Goal: Complete application form

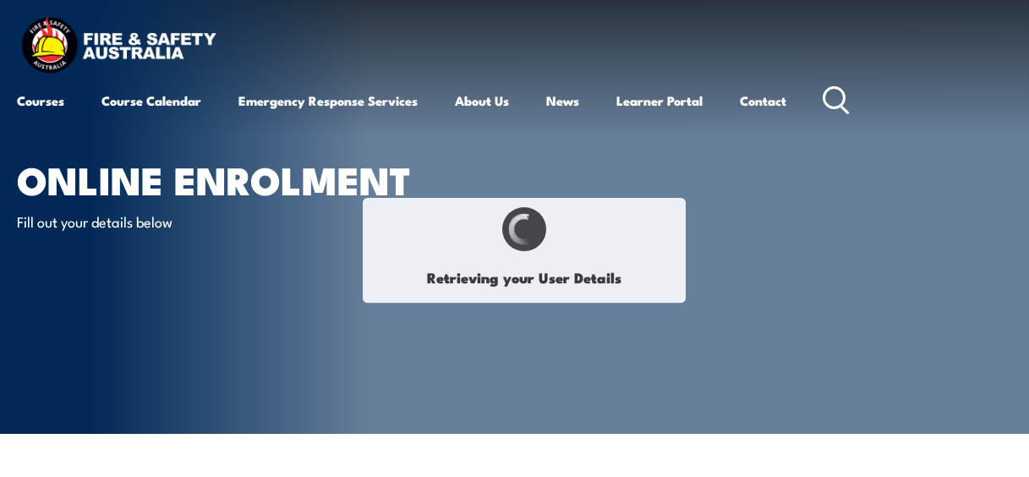
select select "Mr"
type input "[PERSON_NAME]"
type input "Gerard"
type input "Augustine"
type input "Daniels"
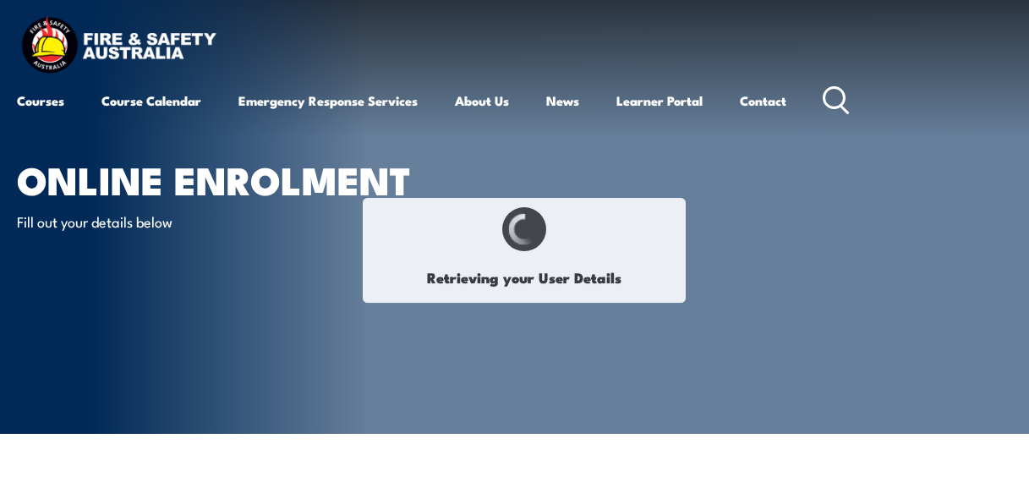
type input "December 27, 1961"
type input "3SWT4EH7PQ"
select select "M"
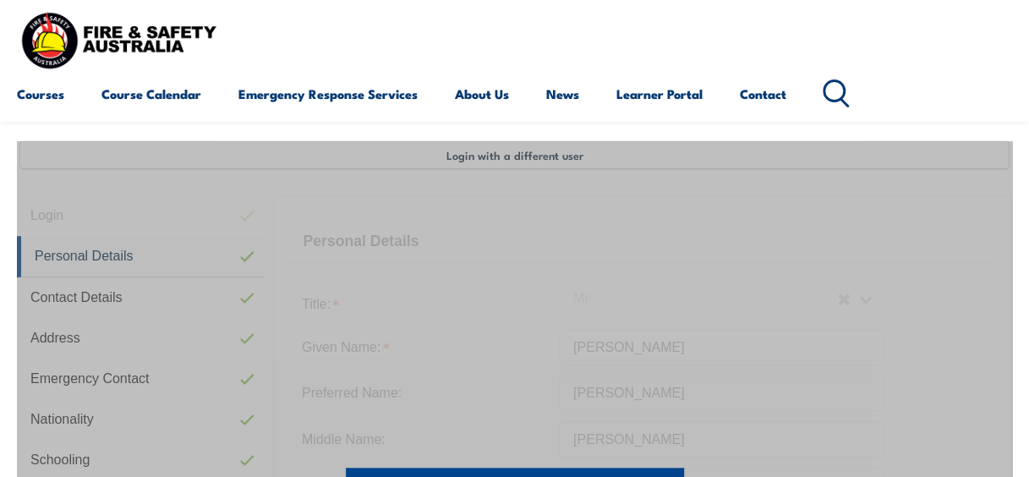
scroll to position [410, 0]
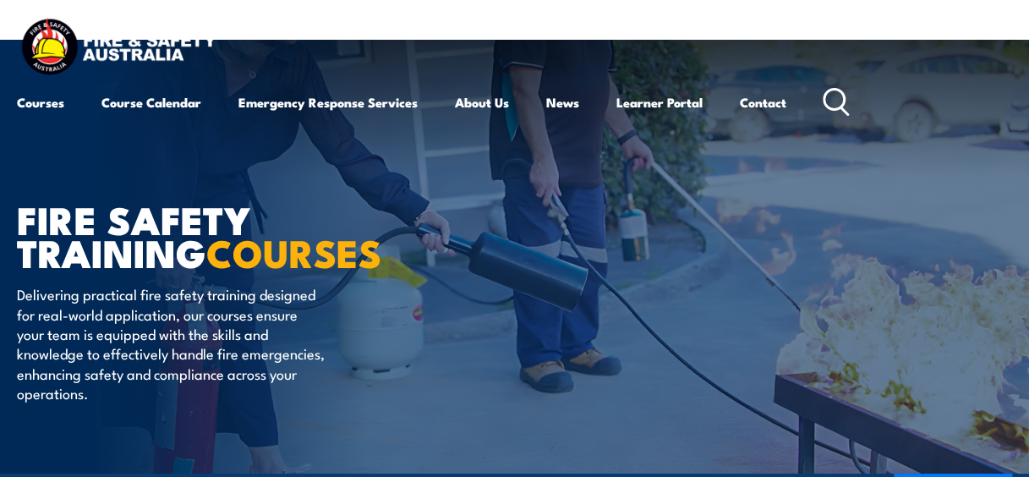
click at [641, 222] on article "FIRE SAFETY TRAINING COURSES Delivering practical fire safety training designed…" at bounding box center [514, 257] width 995 height 434
click at [649, 105] on link "Learner Portal" at bounding box center [659, 102] width 86 height 41
